Goal: Find specific fact

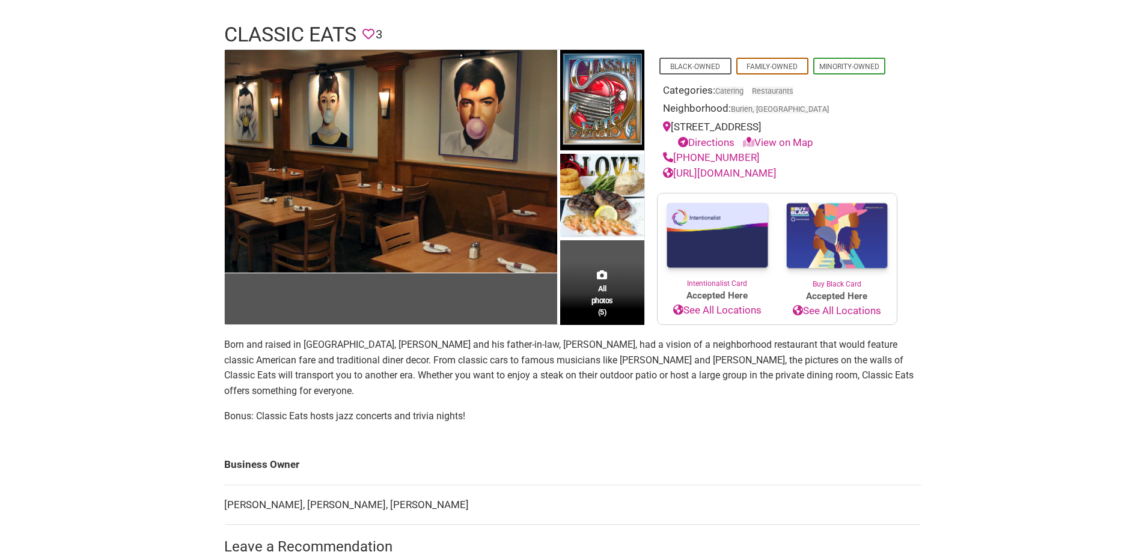
scroll to position [120, 0]
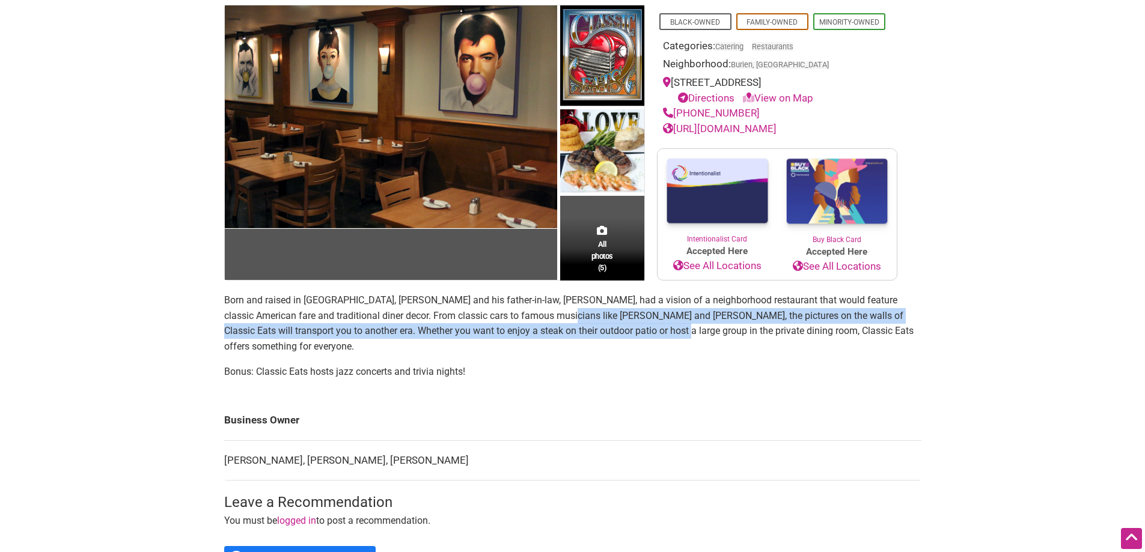
drag, startPoint x: 535, startPoint y: 309, endPoint x: 613, endPoint y: 325, distance: 79.8
click at [613, 325] on p "Born and raised in [GEOGRAPHIC_DATA], [PERSON_NAME] and his father-in-law, [PER…" at bounding box center [572, 323] width 697 height 61
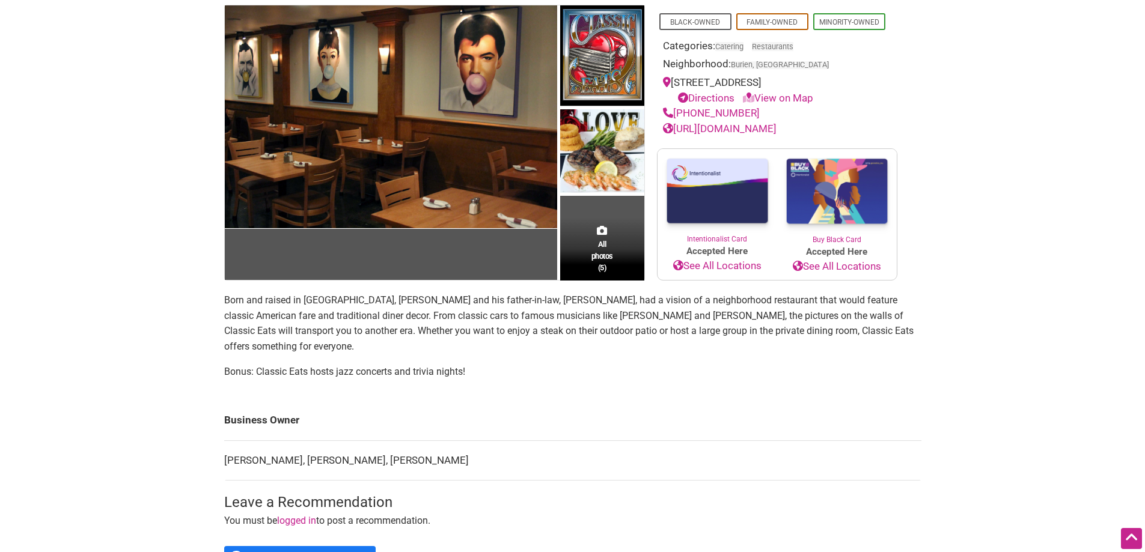
click at [617, 377] on main "All photos (5) Black-Owned Family-Owned Minority-Owned Categories: Catering Res…" at bounding box center [572, 312] width 697 height 614
click at [500, 311] on p "Born and raised in [GEOGRAPHIC_DATA], [PERSON_NAME] and his father-in-law, [PER…" at bounding box center [572, 323] width 697 height 61
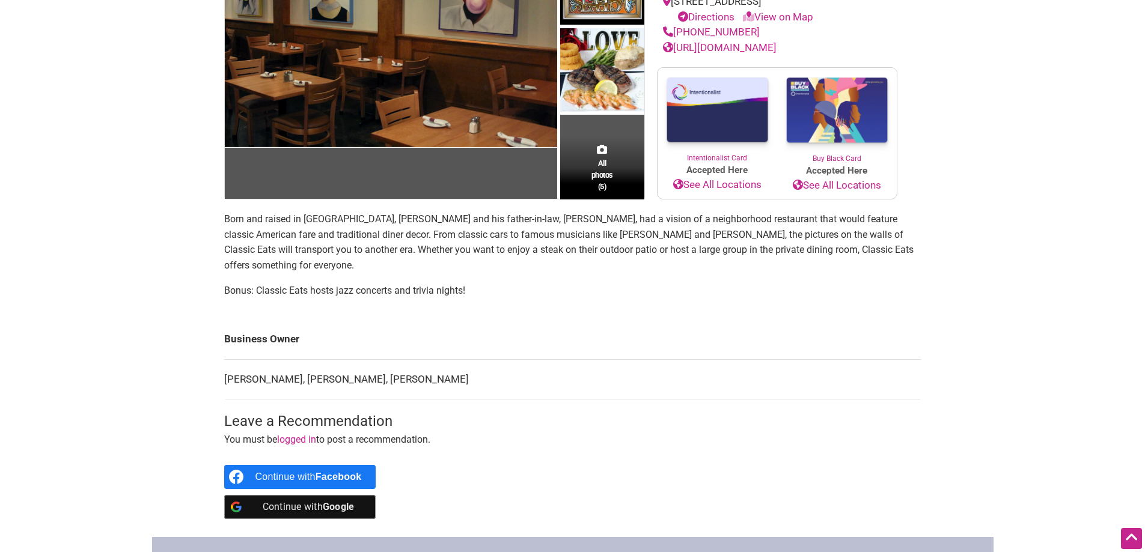
scroll to position [300, 0]
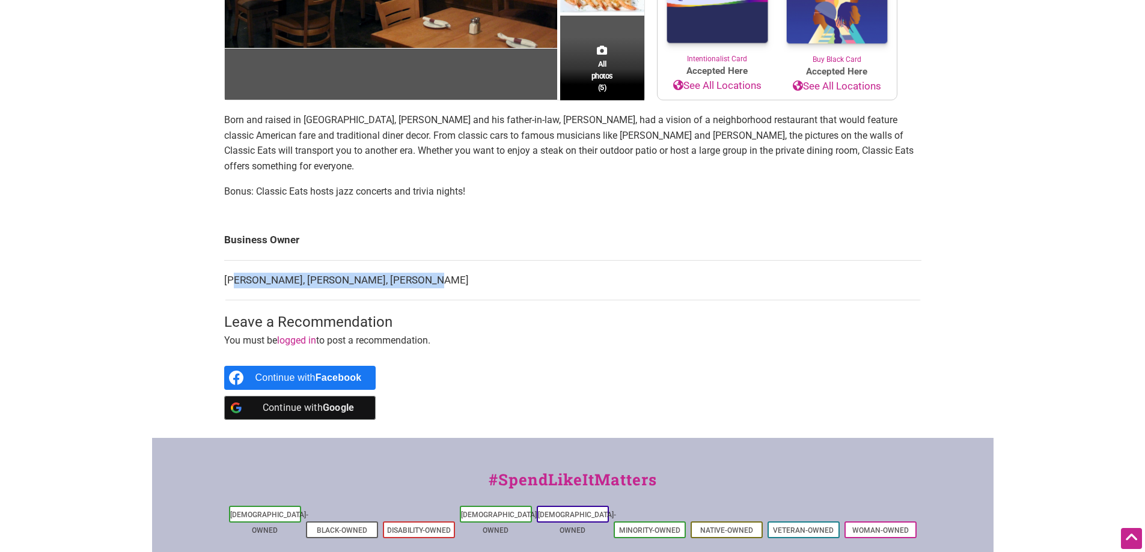
drag, startPoint x: 422, startPoint y: 268, endPoint x: 324, endPoint y: 265, distance: 97.4
click at [234, 263] on td "[PERSON_NAME], [PERSON_NAME], [PERSON_NAME]" at bounding box center [572, 280] width 697 height 40
click at [452, 266] on td "[PERSON_NAME], [PERSON_NAME], [PERSON_NAME]" at bounding box center [572, 280] width 697 height 40
drag, startPoint x: 433, startPoint y: 266, endPoint x: 395, endPoint y: 265, distance: 37.3
click at [395, 265] on td "[PERSON_NAME], [PERSON_NAME], [PERSON_NAME]" at bounding box center [572, 280] width 697 height 40
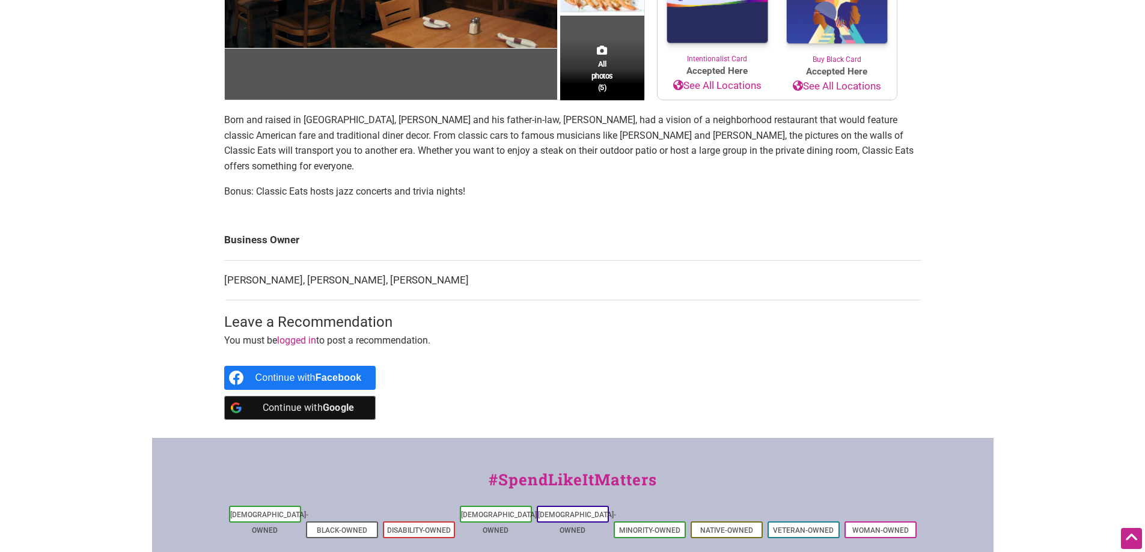
click at [371, 265] on td "[PERSON_NAME], [PERSON_NAME], [PERSON_NAME]" at bounding box center [572, 280] width 697 height 40
drag, startPoint x: 359, startPoint y: 265, endPoint x: 433, endPoint y: 267, distance: 73.3
click at [433, 267] on td "[PERSON_NAME], [PERSON_NAME], [PERSON_NAME]" at bounding box center [572, 280] width 697 height 40
copy td "[PERSON_NAME]"
